Goal: Task Accomplishment & Management: Manage account settings

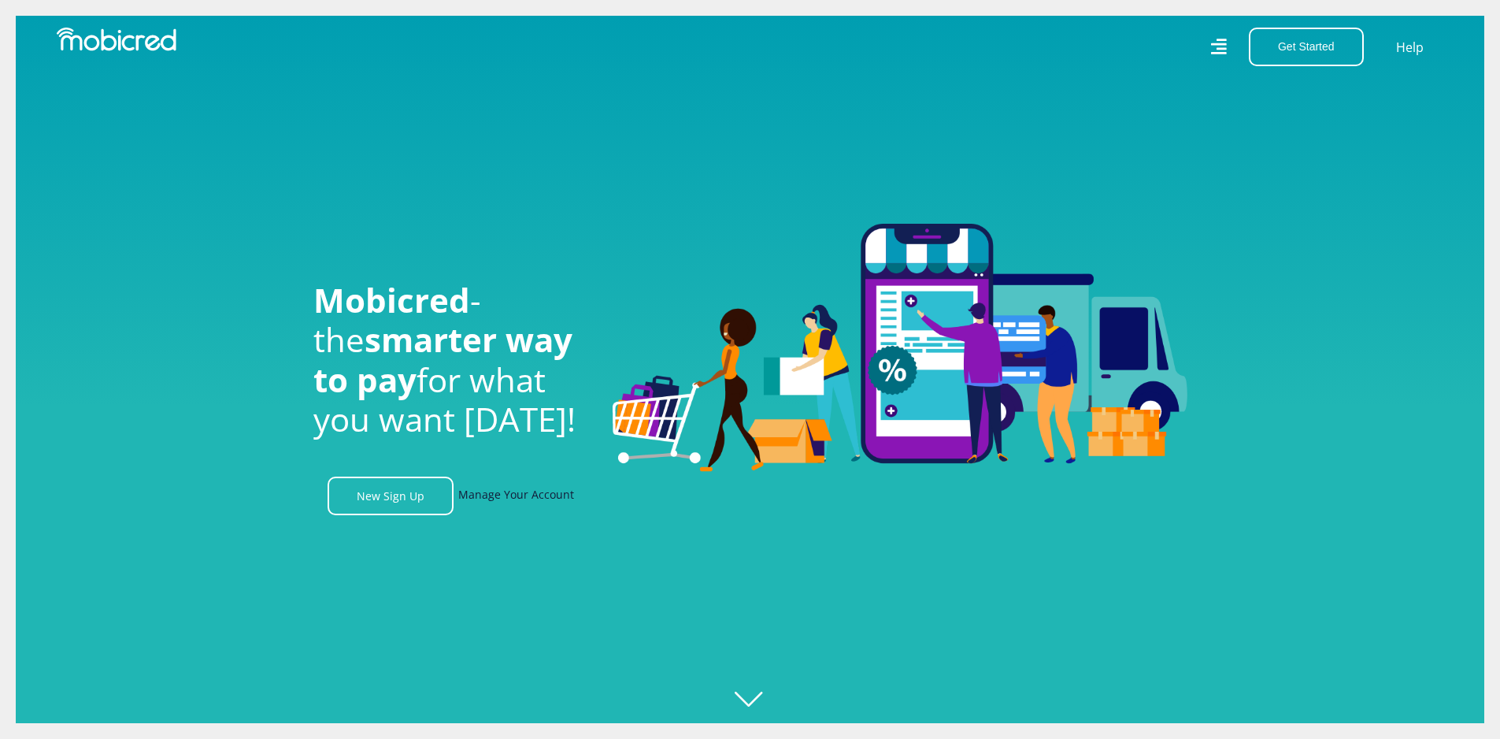
click at [559, 505] on link "Manage Your Account" at bounding box center [516, 495] width 116 height 39
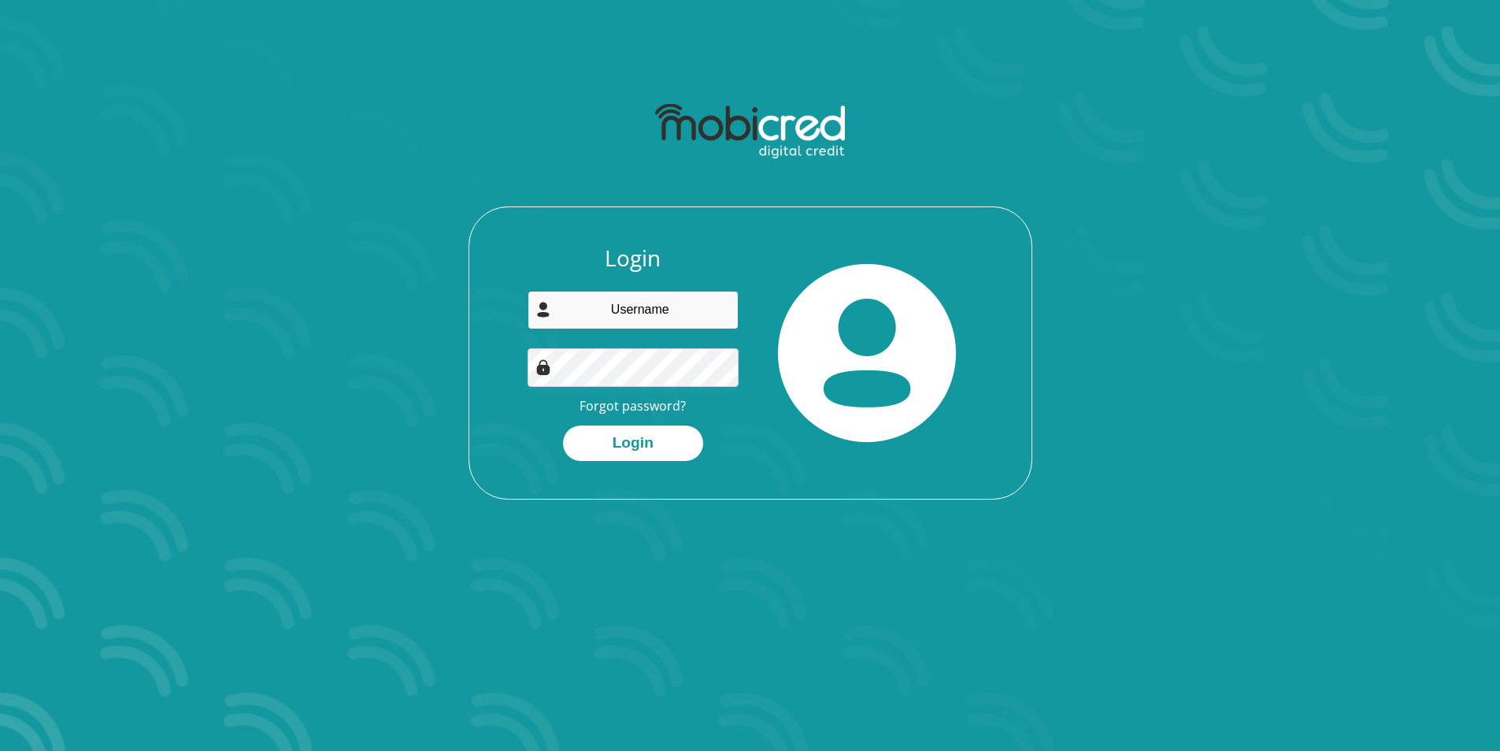
click at [682, 313] on input "email" at bounding box center [633, 310] width 211 height 39
type input "[EMAIL_ADDRESS][DOMAIN_NAME]"
click at [615, 450] on button "Login" at bounding box center [633, 442] width 140 height 35
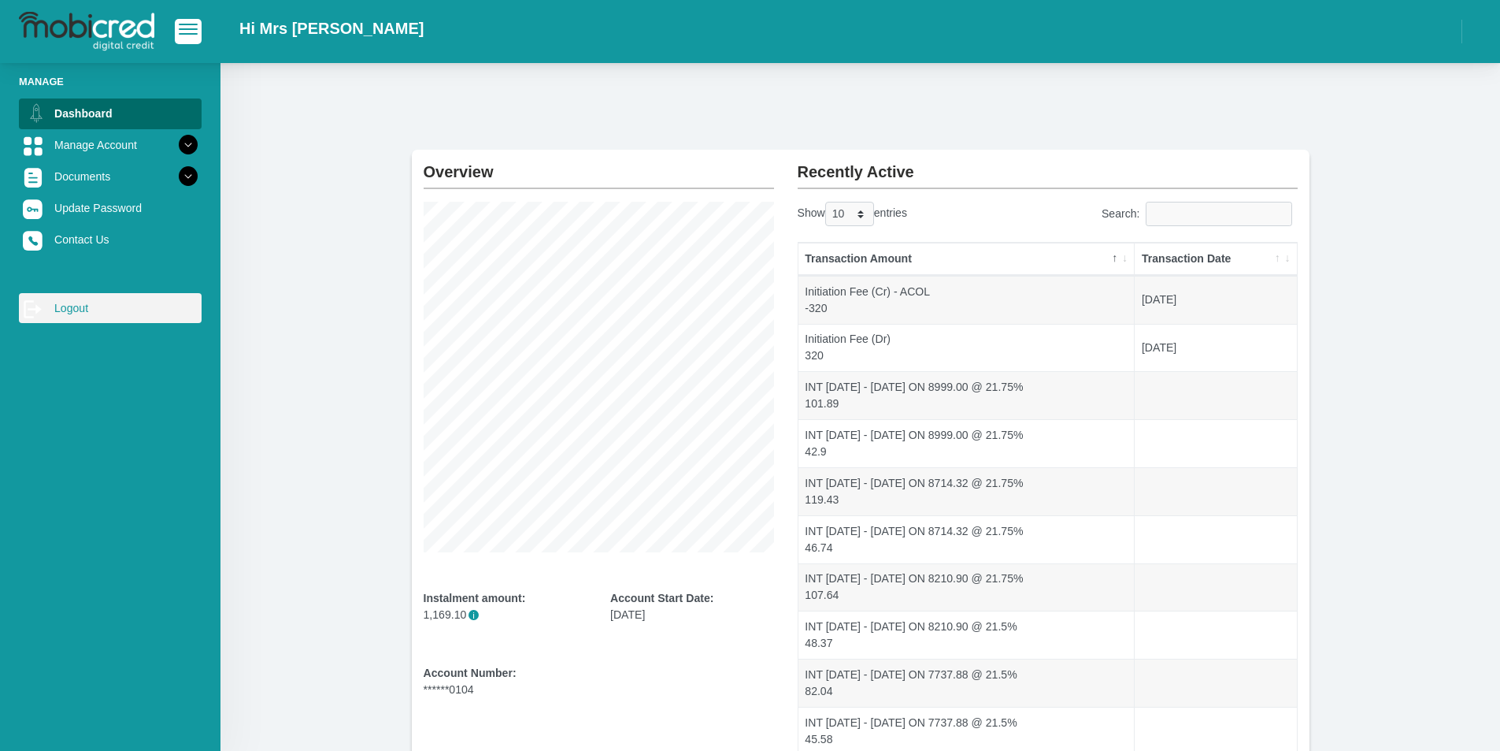
click at [54, 309] on link "log out Logout" at bounding box center [110, 308] width 183 height 30
